Goal: Task Accomplishment & Management: Manage account settings

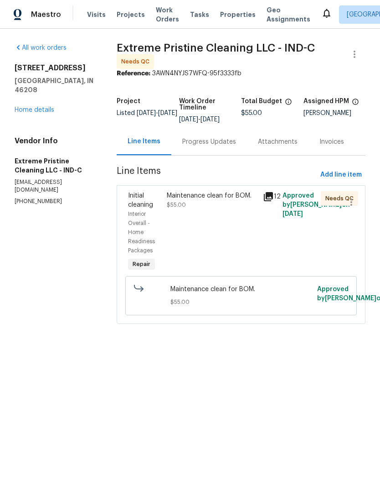
click at [89, 15] on span "Visits" at bounding box center [96, 14] width 19 height 9
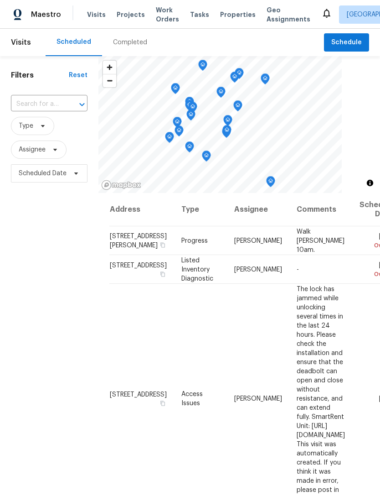
click at [25, 107] on input "text" at bounding box center [36, 104] width 51 height 14
type input "3152"
click at [29, 132] on li "[STREET_ADDRESS][PERSON_NAME]" at bounding box center [48, 130] width 76 height 25
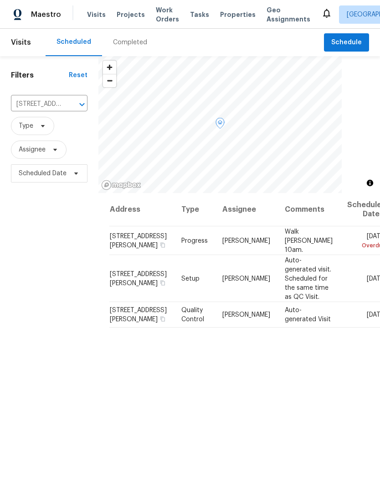
click at [0, 0] on icon at bounding box center [0, 0] width 0 height 0
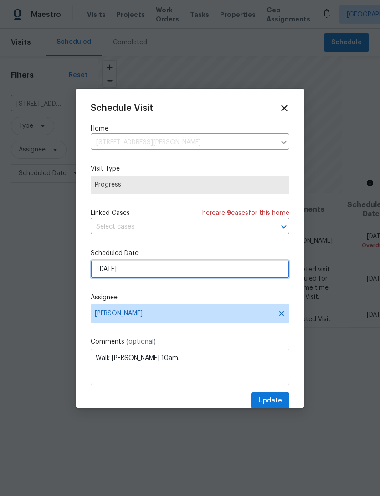
click at [102, 274] on input "[DATE]" at bounding box center [190, 269] width 199 height 18
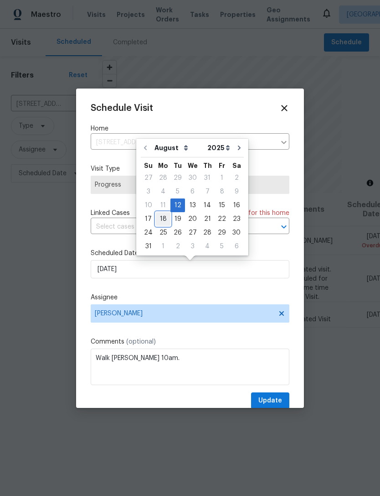
click at [160, 219] on div "18" at bounding box center [163, 218] width 15 height 13
type input "[DATE]"
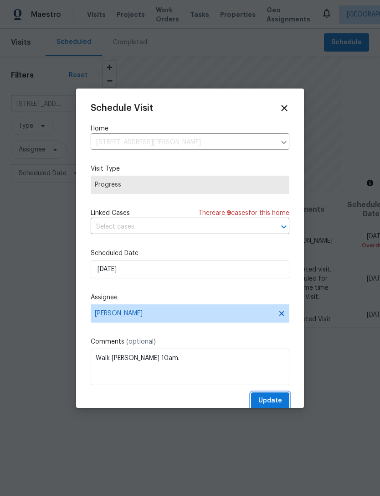
click at [280, 406] on span "Update" at bounding box center [271, 400] width 24 height 11
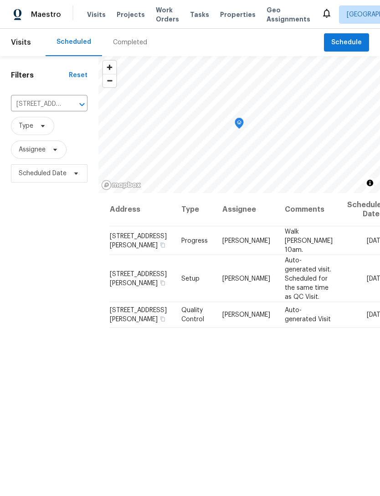
click at [71, 106] on icon "Clear" at bounding box center [69, 104] width 5 height 5
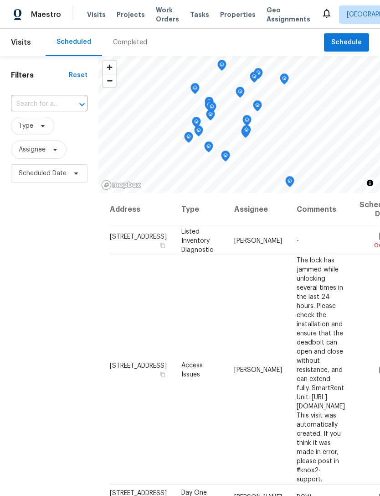
click at [33, 105] on input "text" at bounding box center [36, 104] width 51 height 14
type input "2556 grey"
click at [31, 133] on li "[STREET_ADDRESS]" at bounding box center [48, 125] width 76 height 15
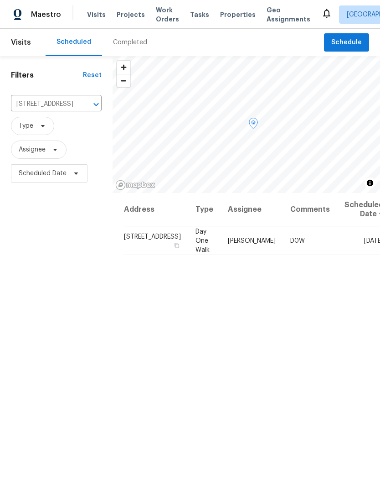
click at [0, 0] on span at bounding box center [0, 0] width 0 height 0
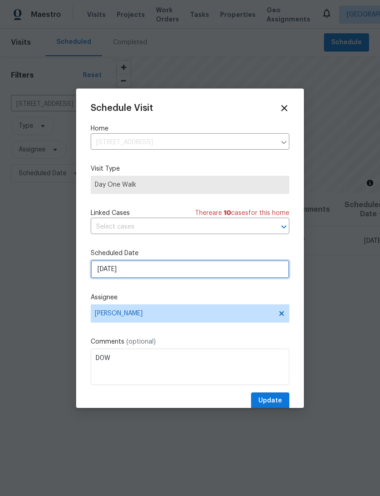
click at [102, 270] on input "[DATE]" at bounding box center [190, 269] width 199 height 18
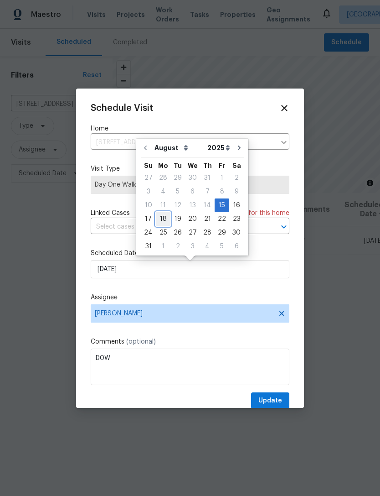
click at [162, 223] on div "18" at bounding box center [163, 218] width 15 height 13
type input "[DATE]"
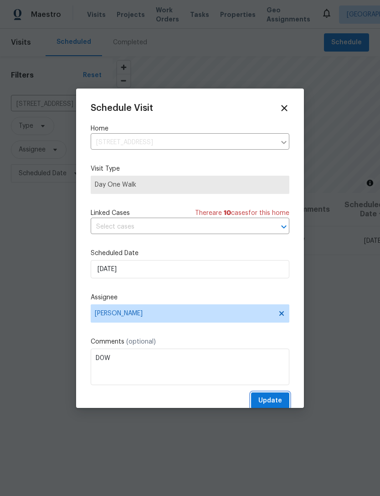
click at [281, 399] on span "Update" at bounding box center [271, 400] width 24 height 11
